Goal: Check status: Check status

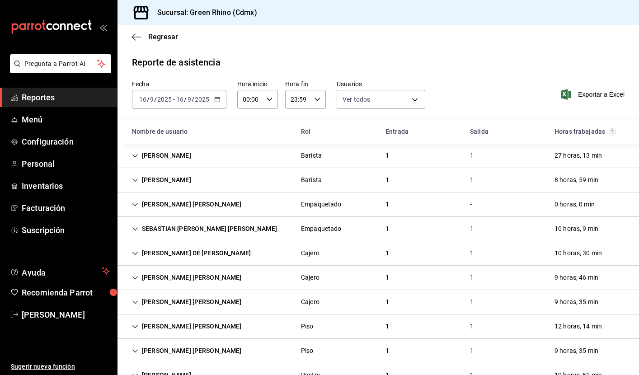
click at [218, 100] on icon "button" at bounding box center [217, 99] width 6 height 6
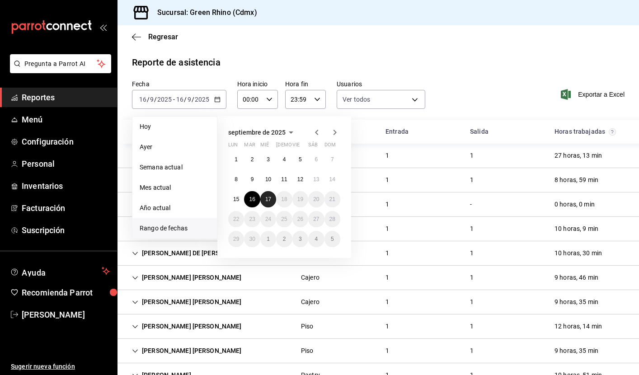
click at [269, 197] on abbr "17" at bounding box center [268, 199] width 6 height 6
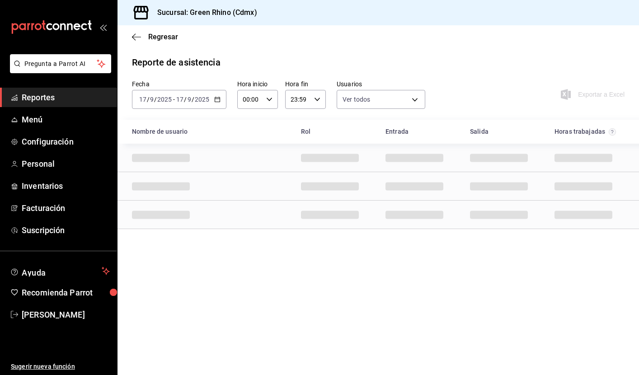
click at [504, 91] on div "Fecha [DATE] [DATE] - [DATE] [DATE] Hora inicio 00:00 Hora inicio Hora fin 23:5…" at bounding box center [377, 100] width 521 height 40
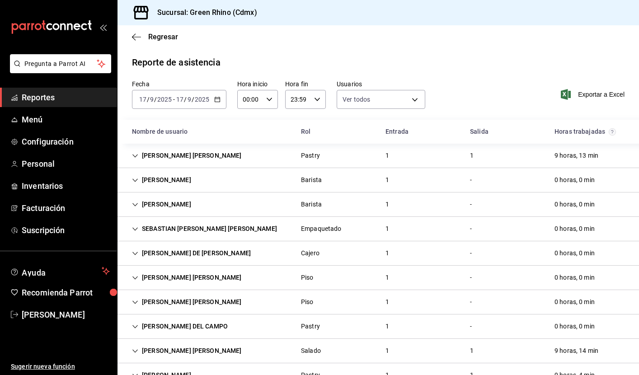
click at [137, 156] on icon "Cell" at bounding box center [135, 156] width 6 height 6
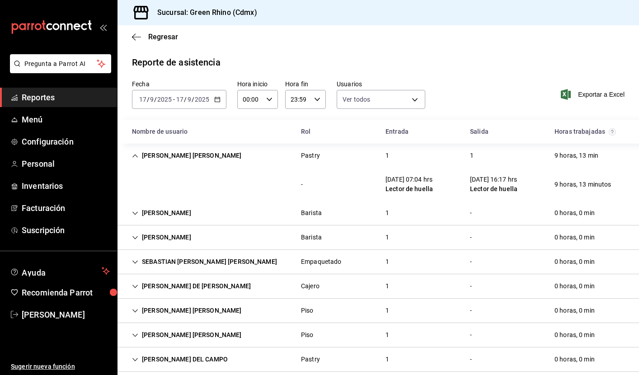
click at [134, 151] on div "[PERSON_NAME] [PERSON_NAME]" at bounding box center [187, 155] width 124 height 17
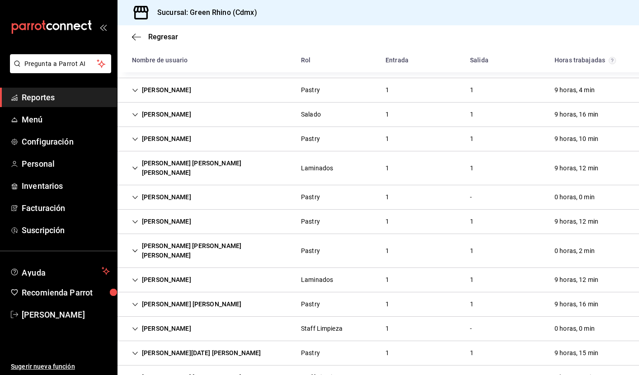
scroll to position [281, 0]
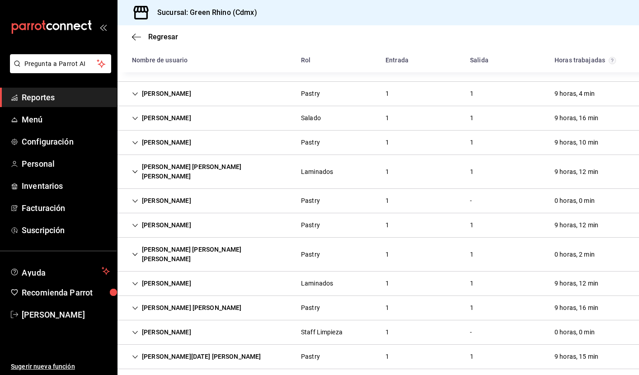
click at [132, 222] on icon "Cell" at bounding box center [135, 225] width 6 height 6
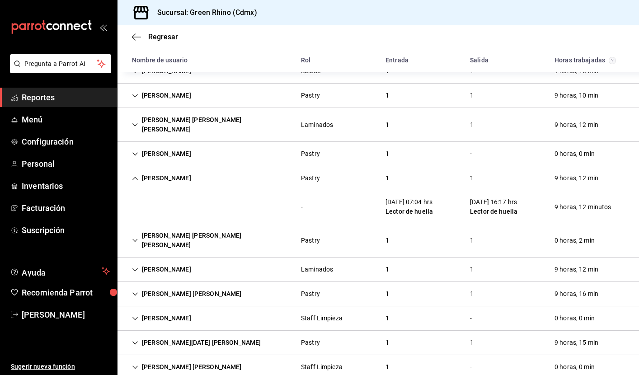
scroll to position [0, 0]
click at [137, 175] on icon "Cell" at bounding box center [135, 178] width 6 height 6
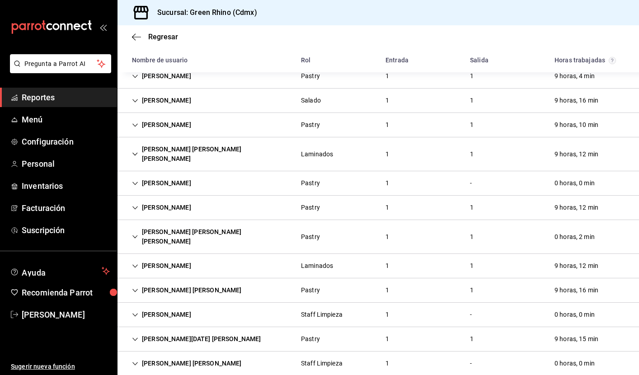
scroll to position [295, 0]
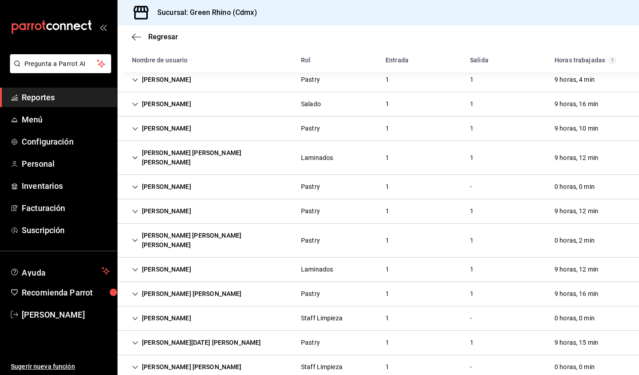
click at [133, 266] on icon "Cell" at bounding box center [135, 269] width 6 height 6
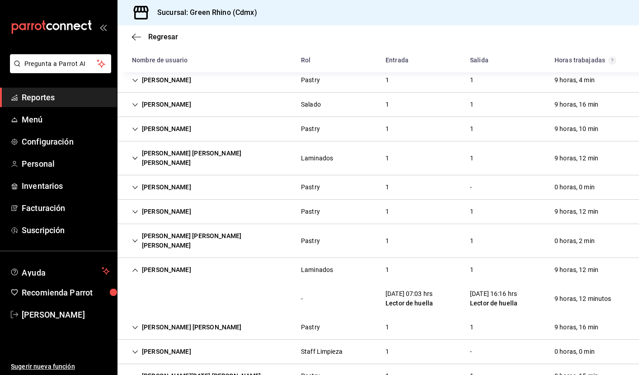
click at [133, 267] on icon "Cell" at bounding box center [135, 270] width 6 height 6
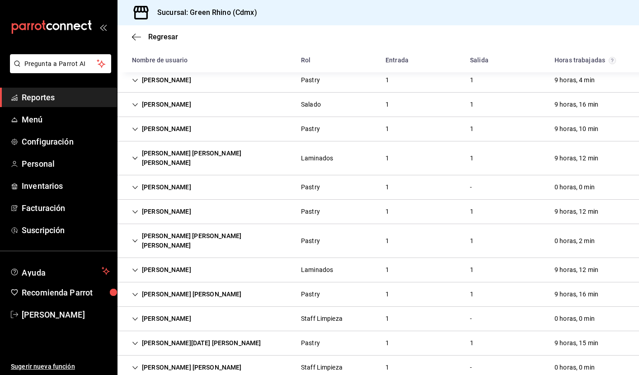
click at [134, 291] on icon "Cell" at bounding box center [135, 294] width 6 height 6
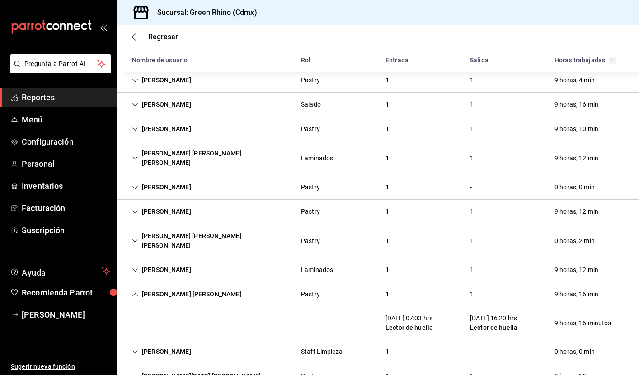
click at [134, 291] on icon "Cell" at bounding box center [135, 294] width 6 height 6
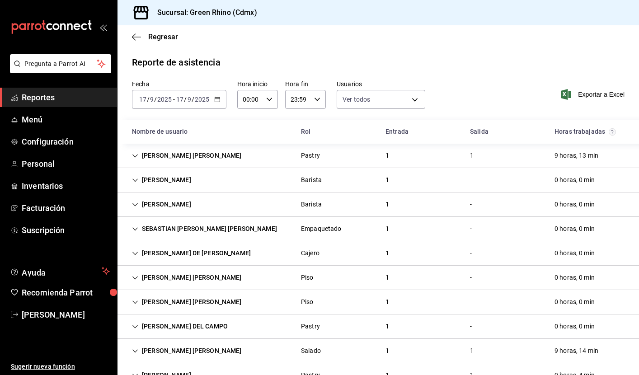
scroll to position [0, 0]
